Goal: Information Seeking & Learning: Learn about a topic

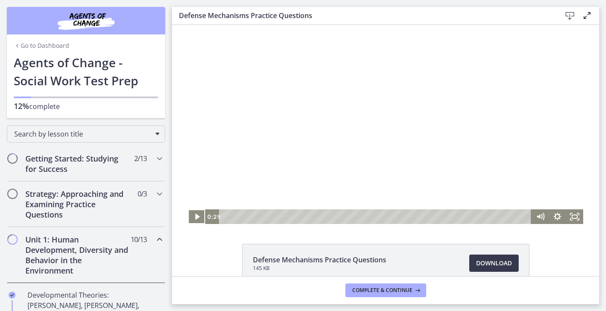
scroll to position [224, 0]
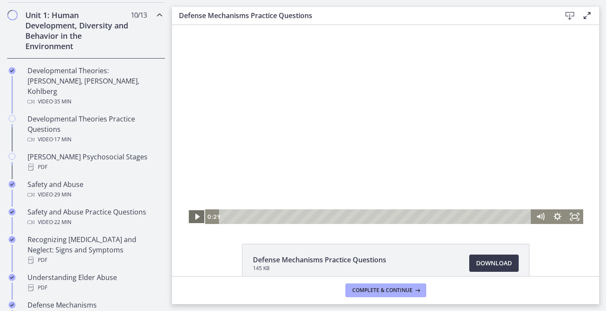
click at [196, 215] on icon "Play Video" at bounding box center [197, 216] width 4 height 6
click at [573, 217] on icon "Fullscreen" at bounding box center [574, 216] width 17 height 15
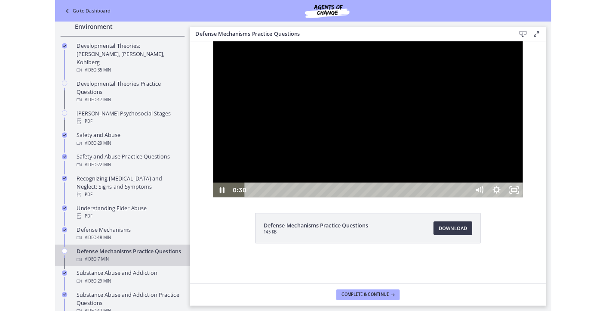
scroll to position [185, 0]
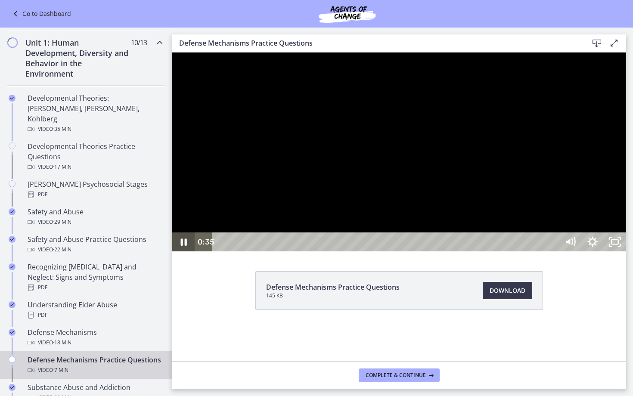
click at [182, 251] on icon "Pause" at bounding box center [183, 241] width 22 height 19
click at [187, 251] on icon "Play Video" at bounding box center [184, 241] width 22 height 19
click at [182, 251] on icon "Pause" at bounding box center [183, 241] width 22 height 19
click at [182, 246] on icon "Play Video" at bounding box center [184, 242] width 6 height 8
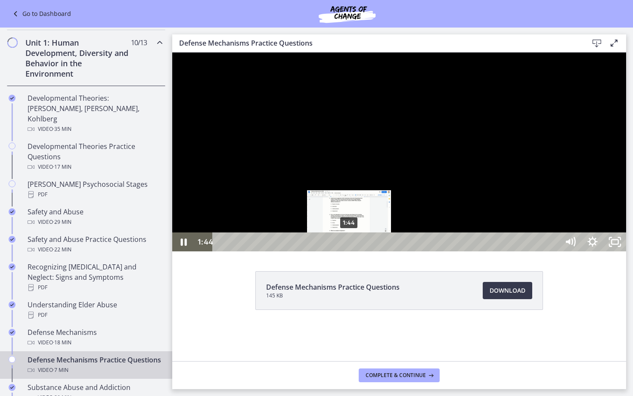
click at [349, 251] on div "1:44" at bounding box center [387, 241] width 332 height 19
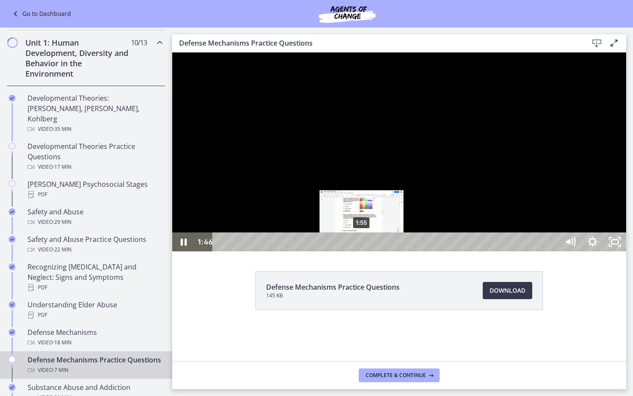
click at [361, 251] on div "1:55" at bounding box center [387, 241] width 332 height 19
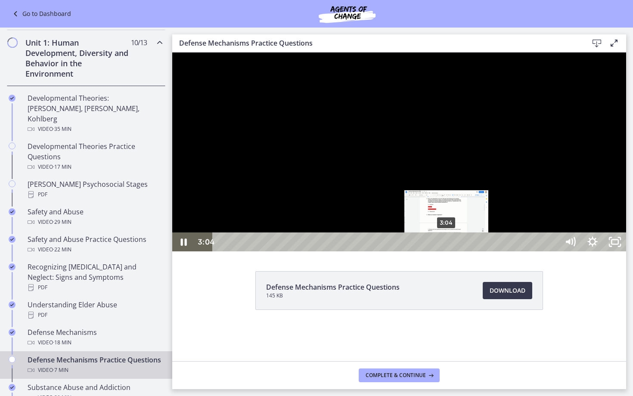
click at [446, 251] on div "3:04" at bounding box center [387, 241] width 332 height 19
click at [455, 251] on div "3:11" at bounding box center [387, 241] width 332 height 19
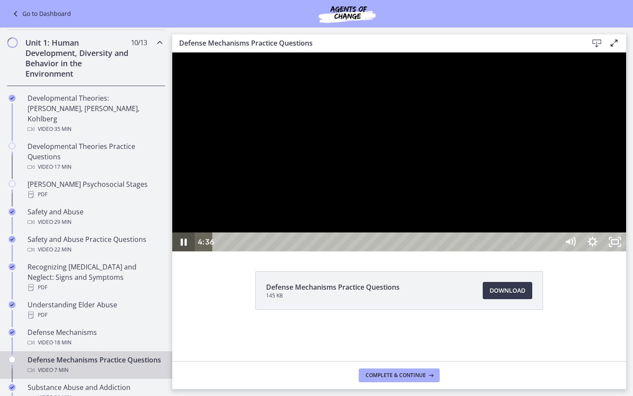
click at [182, 246] on icon "Pause" at bounding box center [184, 241] width 6 height 7
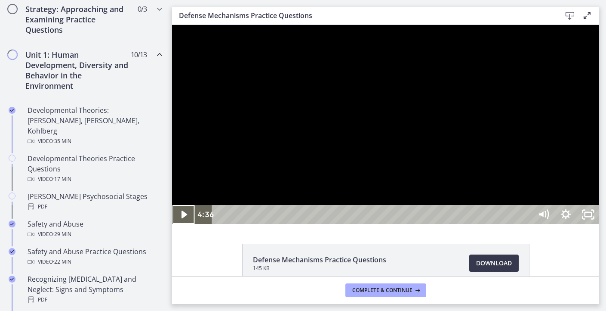
scroll to position [224, 0]
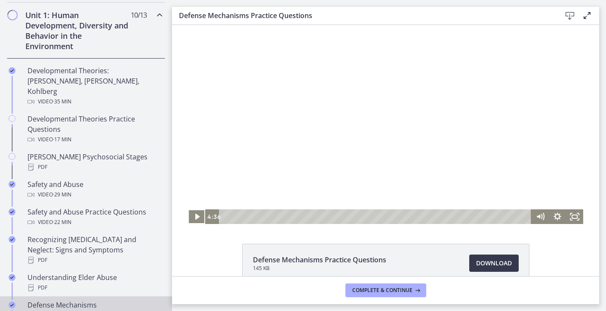
click at [65, 299] on div "Defense Mechanisms Video · 18 min" at bounding box center [95, 309] width 134 height 21
